Goal: Transaction & Acquisition: Purchase product/service

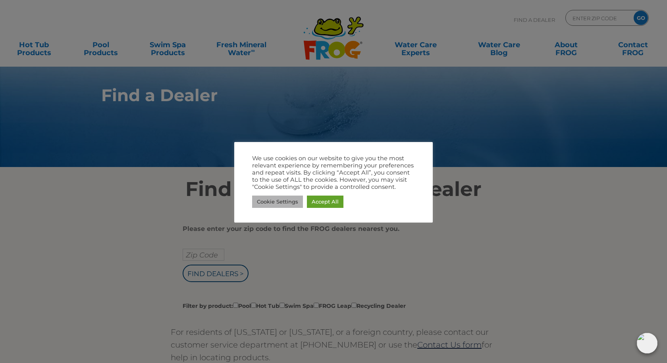
click at [280, 199] on link "Cookie Settings" at bounding box center [277, 202] width 51 height 12
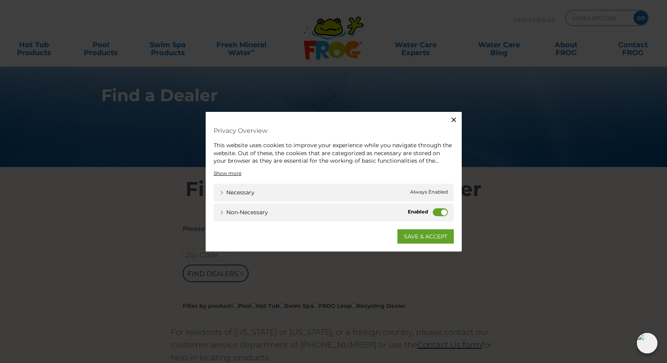
click at [431, 235] on link "SAVE & ACCEPT" at bounding box center [425, 236] width 56 height 14
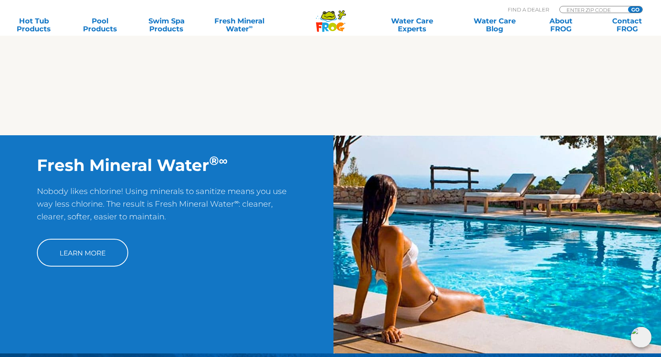
scroll to position [465, 0]
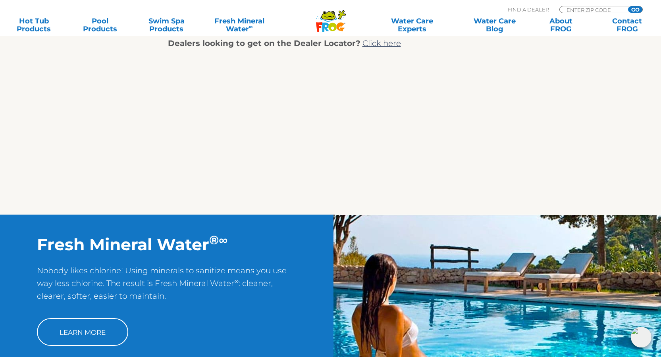
click at [337, 20] on icon ".st130{clip-path:url(#SVGID_2_);fill-rule:evenodd;clip-rule:evenodd;fill:#C3CC0…" at bounding box center [331, 21] width 31 height 22
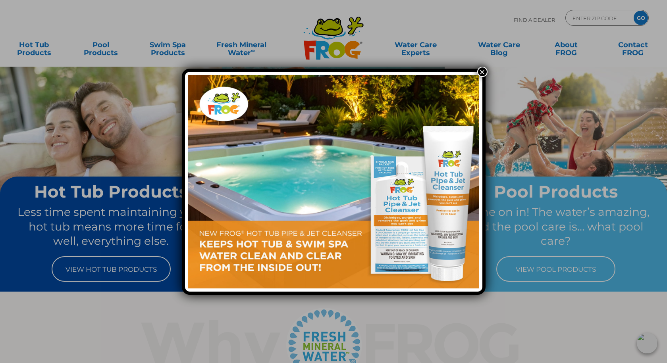
click at [484, 71] on button "×" at bounding box center [482, 72] width 10 height 10
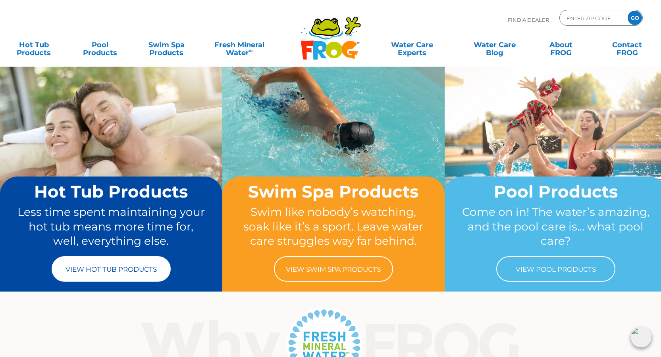
click at [163, 269] on link "View Hot Tub Products" at bounding box center [111, 269] width 119 height 25
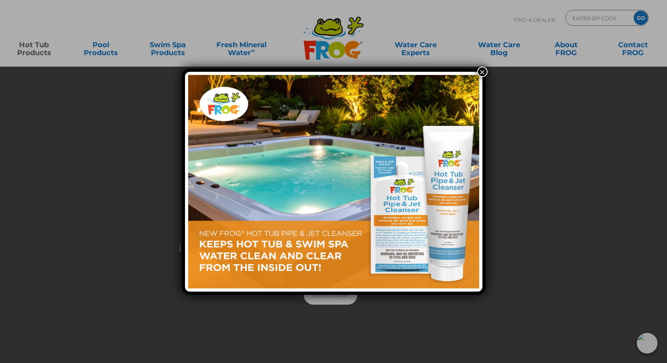
click at [481, 73] on button "×" at bounding box center [482, 72] width 10 height 10
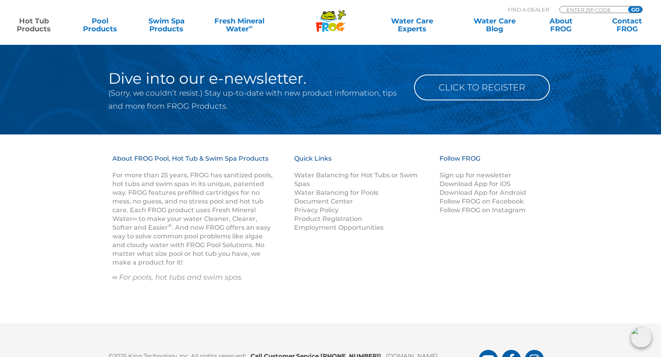
scroll to position [2645, 0]
